Goal: Find specific page/section

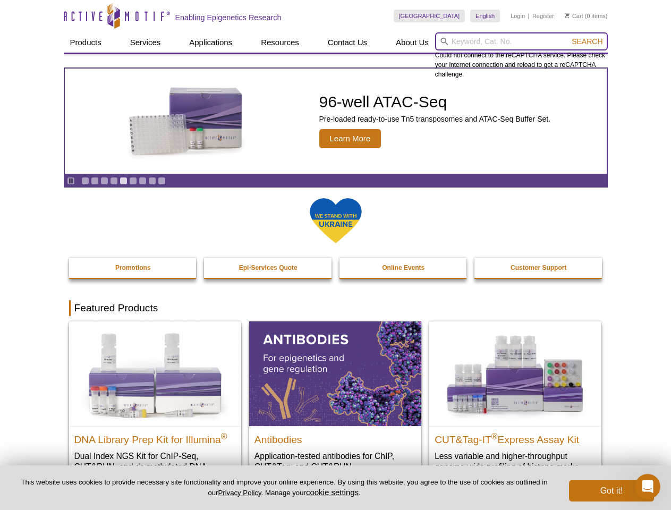
click at [521, 41] on input "search" at bounding box center [521, 41] width 173 height 18
click at [587, 41] on span "Search" at bounding box center [587, 41] width 31 height 8
click at [71, 181] on icon "Pause" at bounding box center [70, 180] width 7 height 7
click at [85, 181] on link "Go to slide 1" at bounding box center [85, 181] width 8 height 8
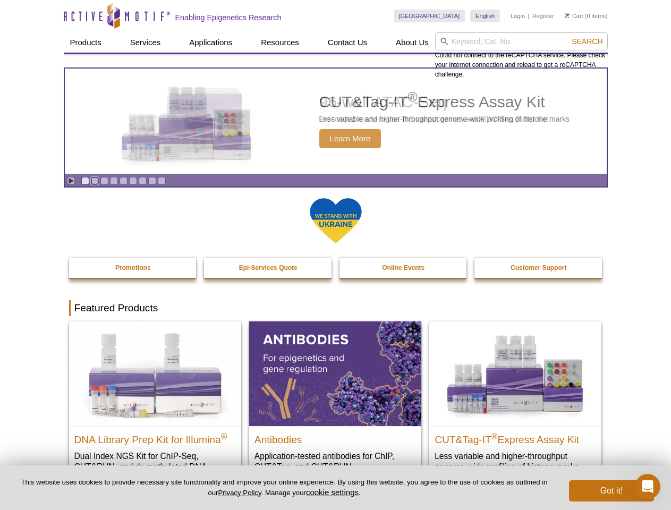
click at [95, 181] on link "Go to slide 2" at bounding box center [95, 181] width 8 height 8
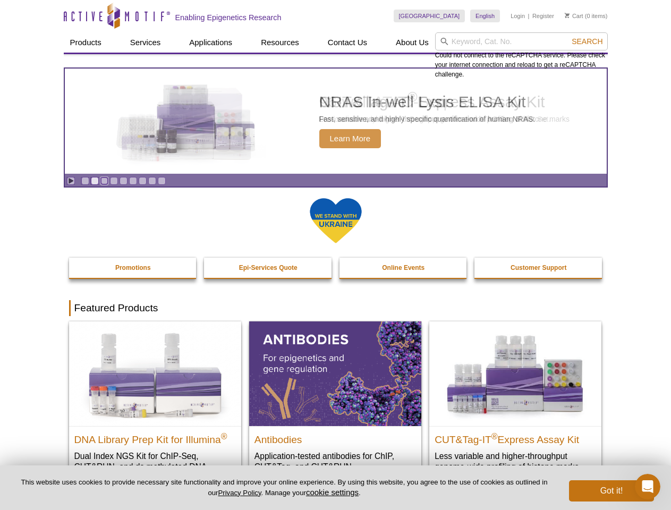
click at [104, 181] on link "Go to slide 3" at bounding box center [104, 181] width 8 height 8
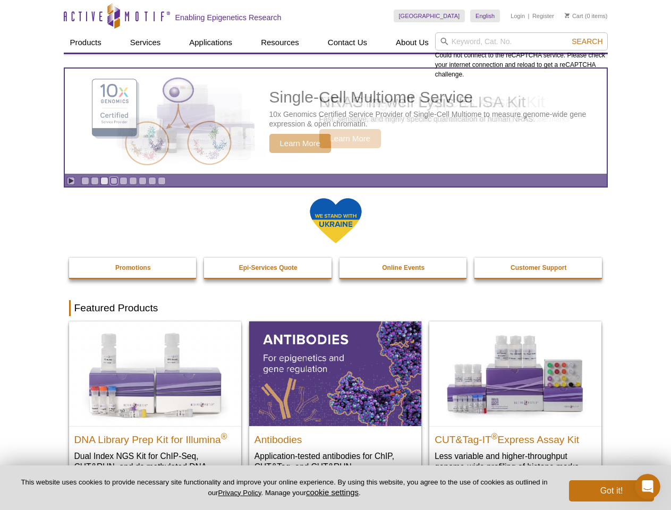
click at [114, 181] on link "Go to slide 4" at bounding box center [114, 181] width 8 height 8
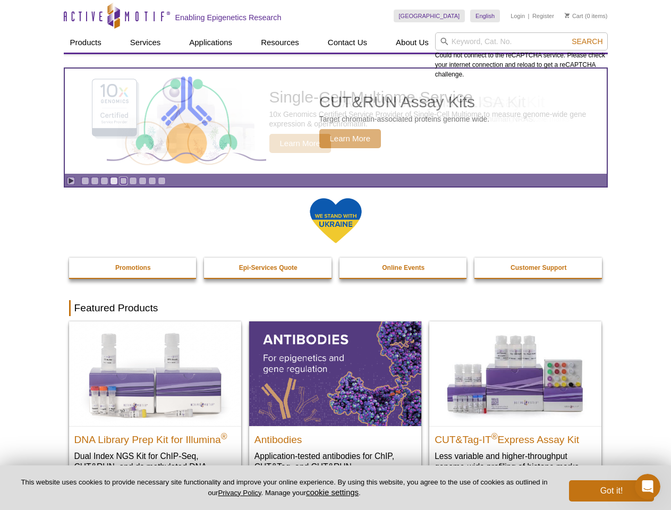
click at [123, 181] on link "Go to slide 5" at bounding box center [124, 181] width 8 height 8
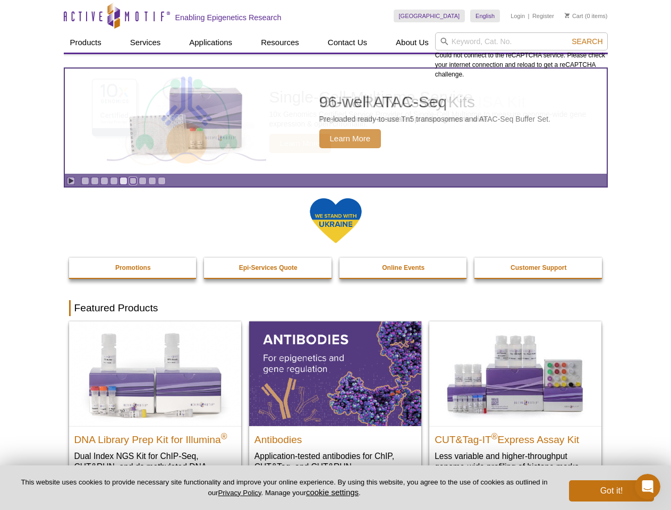
click at [133, 181] on link "Go to slide 6" at bounding box center [133, 181] width 8 height 8
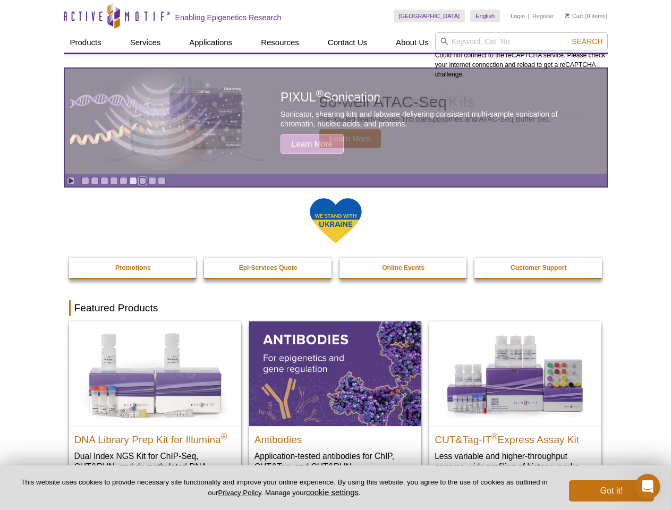
click at [142, 181] on link "Go to slide 7" at bounding box center [143, 181] width 8 height 8
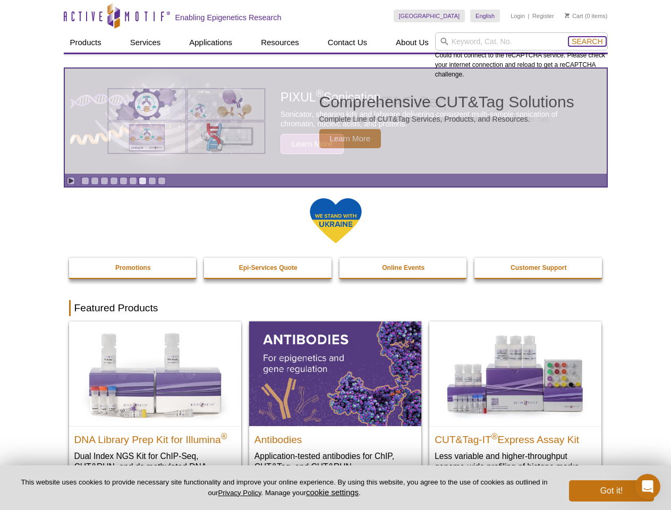
click at [587, 41] on span "Search" at bounding box center [587, 41] width 31 height 8
